Goal: Task Accomplishment & Management: Complete application form

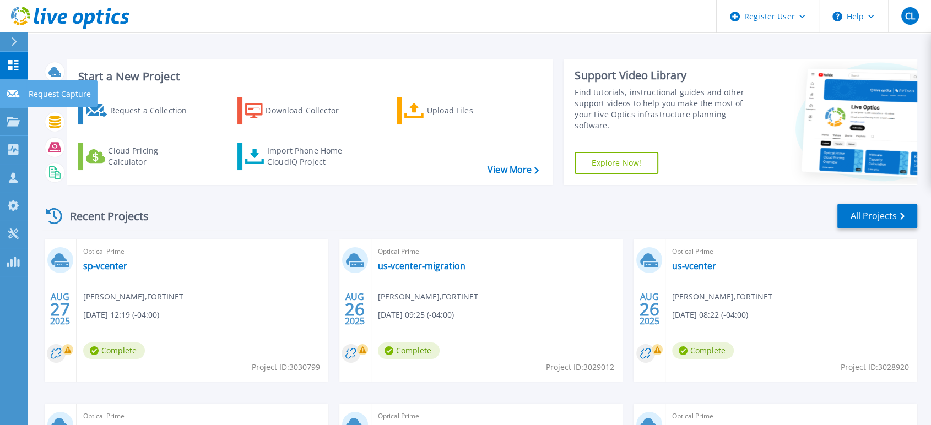
click at [16, 95] on icon at bounding box center [13, 94] width 13 height 8
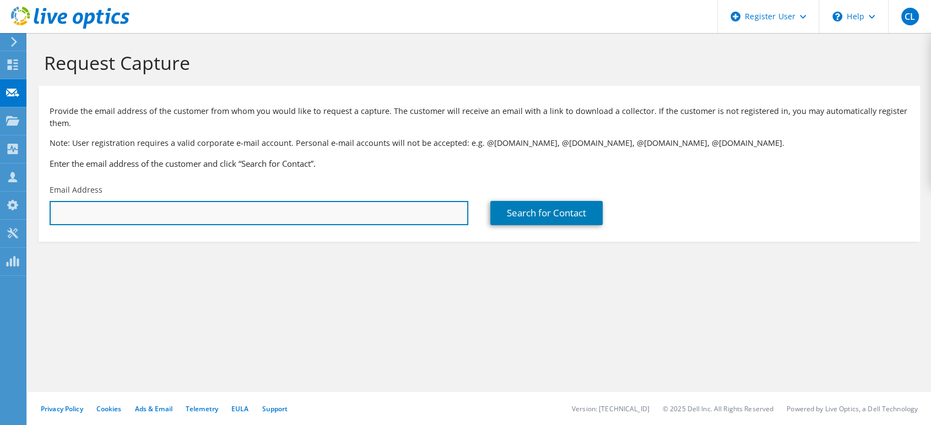
click at [113, 208] on input "text" at bounding box center [259, 213] width 418 height 24
paste input "[EMAIL_ADDRESS][PERSON_NAME][DOMAIN_NAME]"
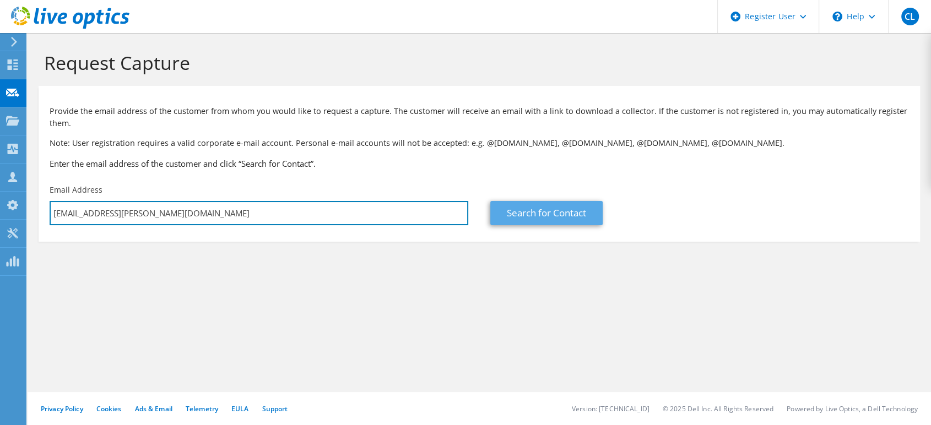
type input "[EMAIL_ADDRESS][PERSON_NAME][DOMAIN_NAME]"
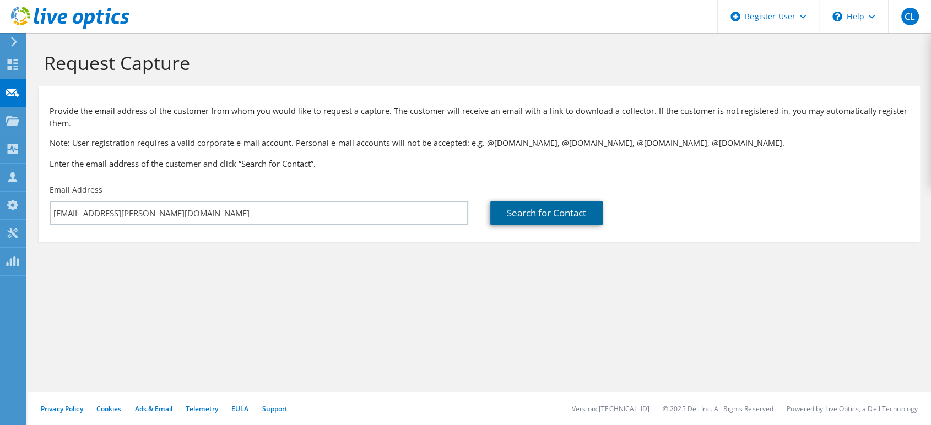
click at [546, 215] on link "Search for Contact" at bounding box center [546, 213] width 112 height 24
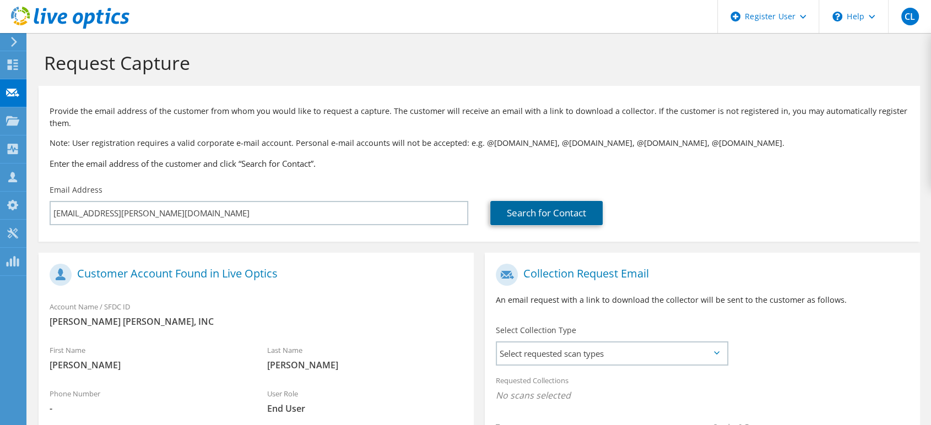
scroll to position [189, 0]
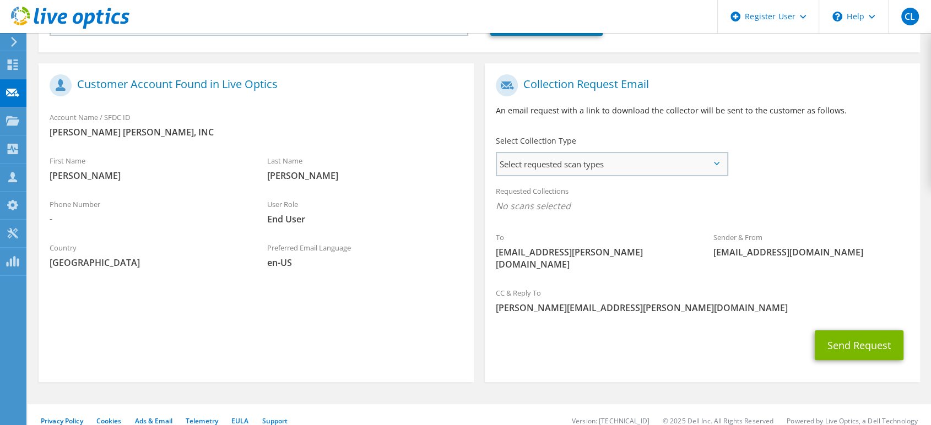
click at [700, 165] on span "Select requested scan types" at bounding box center [612, 164] width 230 height 22
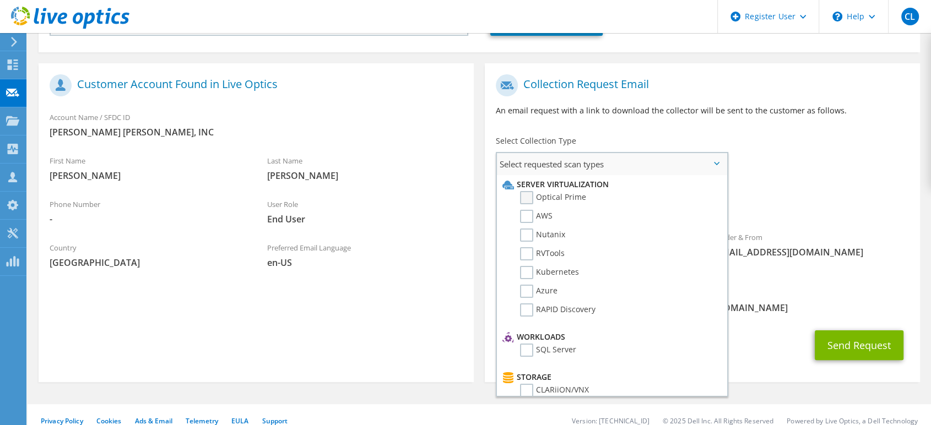
click at [580, 191] on label "Optical Prime" at bounding box center [553, 197] width 66 height 13
click at [0, 0] on input "Optical Prime" at bounding box center [0, 0] width 0 height 0
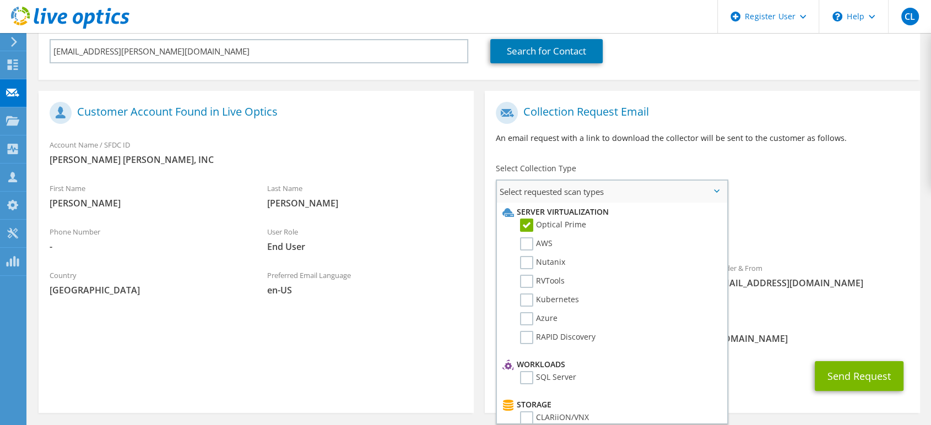
scroll to position [161, 0]
click at [826, 214] on div "Requested Collections No scans selected Optical Prime" at bounding box center [702, 230] width 435 height 44
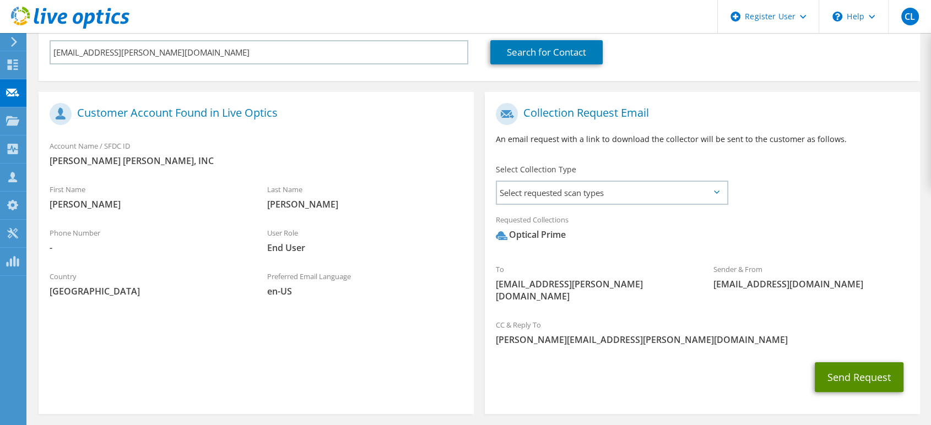
click at [860, 370] on button "Send Request" at bounding box center [858, 377] width 89 height 30
